Goal: Information Seeking & Learning: Learn about a topic

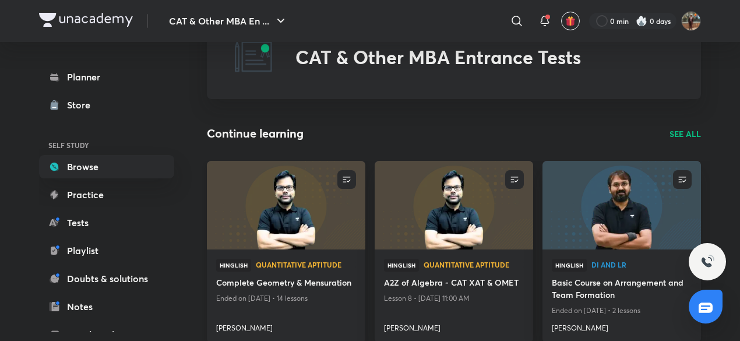
scroll to position [58, 0]
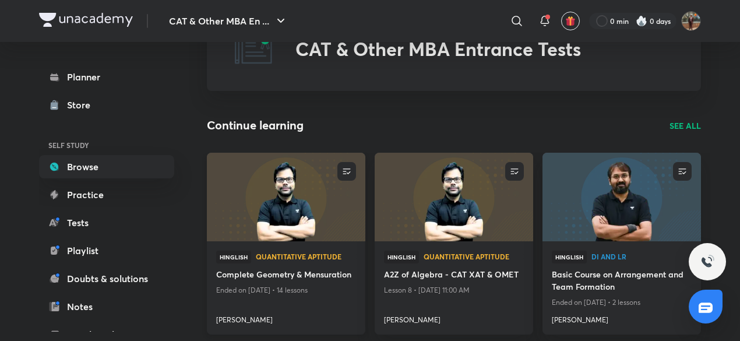
click at [283, 195] on img at bounding box center [285, 197] width 161 height 90
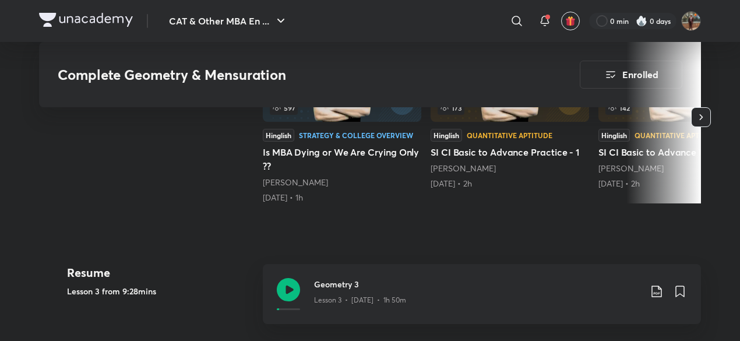
scroll to position [525, 0]
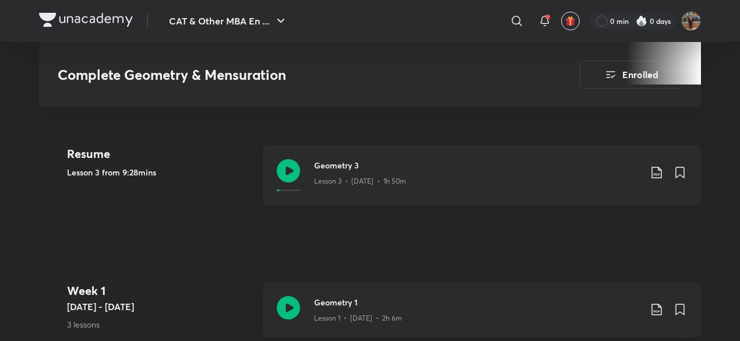
click at [292, 166] on icon at bounding box center [288, 170] width 23 height 23
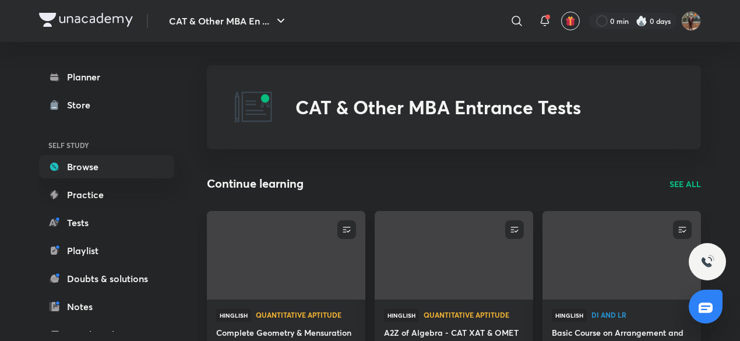
click at [698, 182] on p "SEE ALL" at bounding box center [685, 184] width 31 height 12
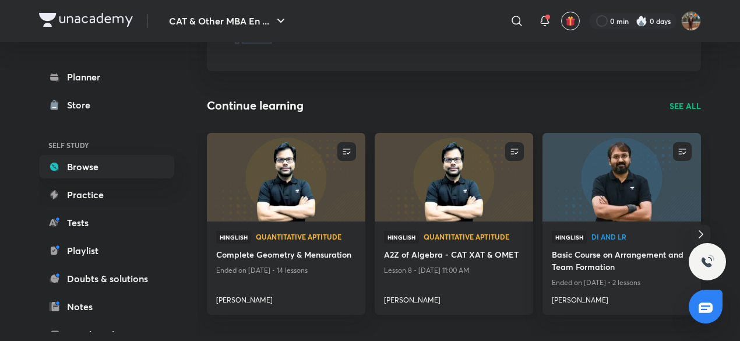
scroll to position [117, 0]
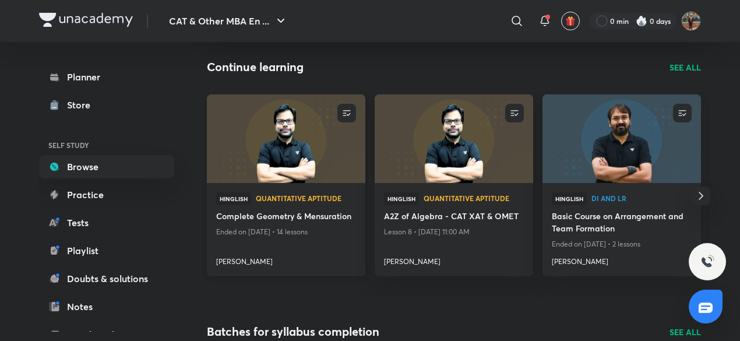
click at [290, 171] on img at bounding box center [285, 138] width 161 height 90
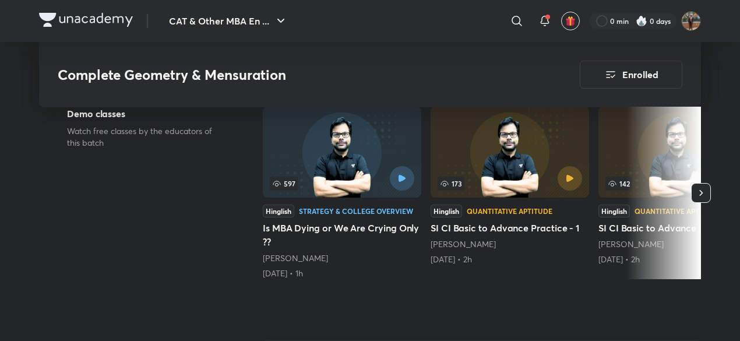
scroll to position [466, 0]
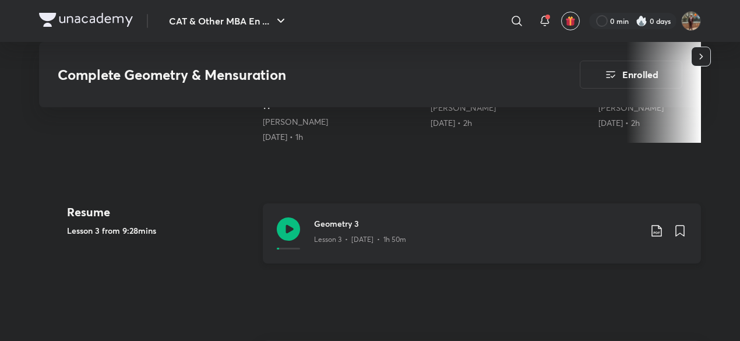
click at [282, 226] on icon at bounding box center [288, 228] width 23 height 23
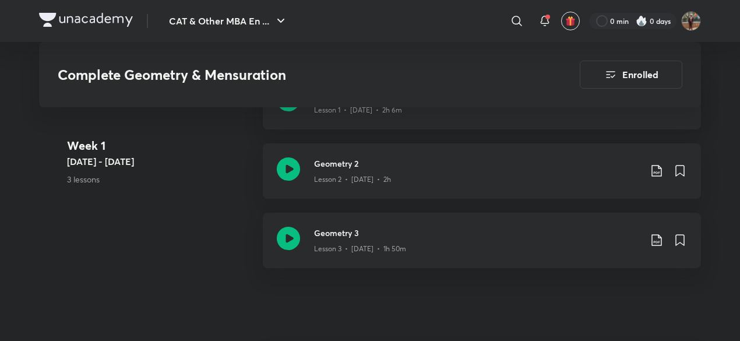
scroll to position [765, 0]
